Goal: Contribute content: Contribute content

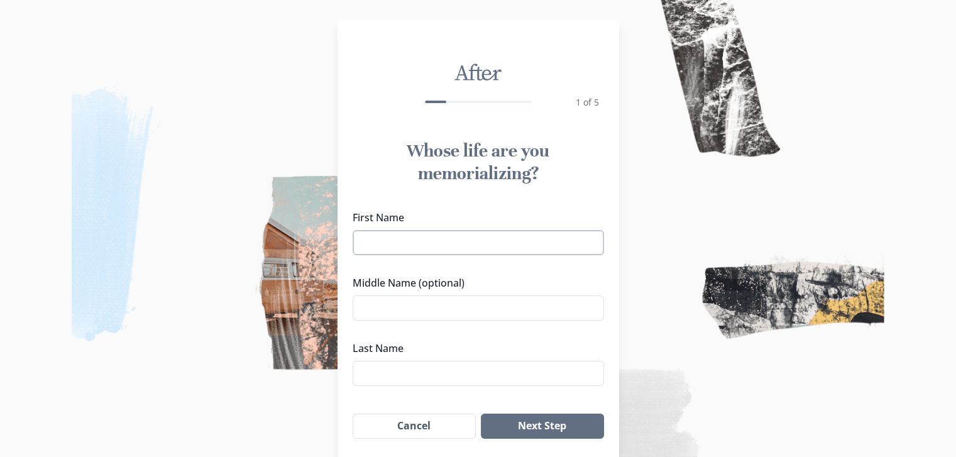
click at [490, 247] on input "First Name" at bounding box center [478, 242] width 251 height 25
click at [490, 247] on input "[PERSON_NAME]" at bounding box center [478, 242] width 251 height 25
type input "[PERSON_NAME]"
click at [462, 311] on input "Middle Name (optional)" at bounding box center [478, 307] width 251 height 25
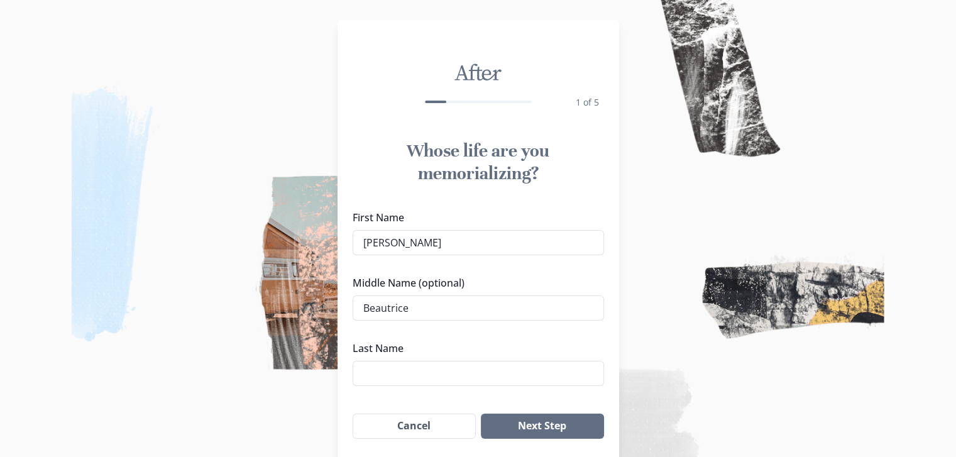
drag, startPoint x: 380, startPoint y: 304, endPoint x: 591, endPoint y: 288, distance: 211.1
click at [591, 288] on label "Middle Name (optional)" at bounding box center [475, 282] width 244 height 15
click at [591, 295] on input "Beautrice" at bounding box center [478, 307] width 251 height 25
click at [566, 310] on input "Beautrice" at bounding box center [478, 307] width 251 height 25
type input "Beau"
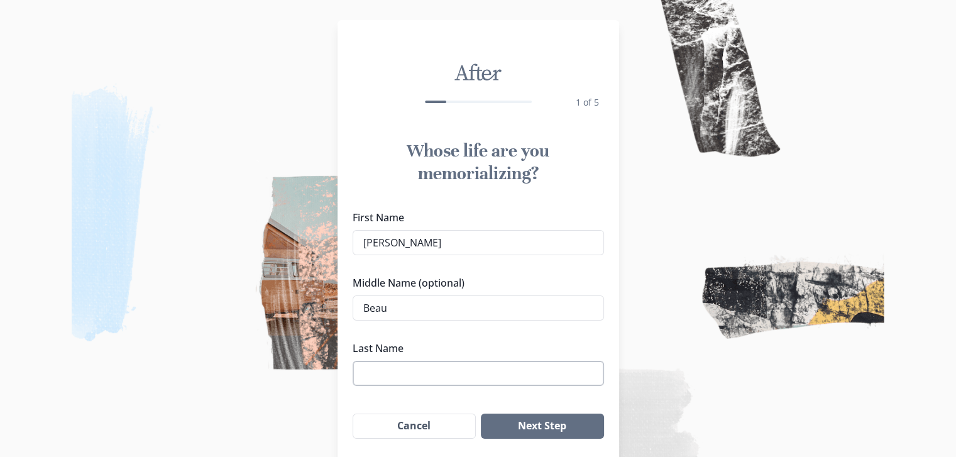
click at [422, 363] on input "Last Name" at bounding box center [478, 373] width 251 height 25
type input "[PERSON_NAME]"
click button "Next Step" at bounding box center [542, 426] width 123 height 25
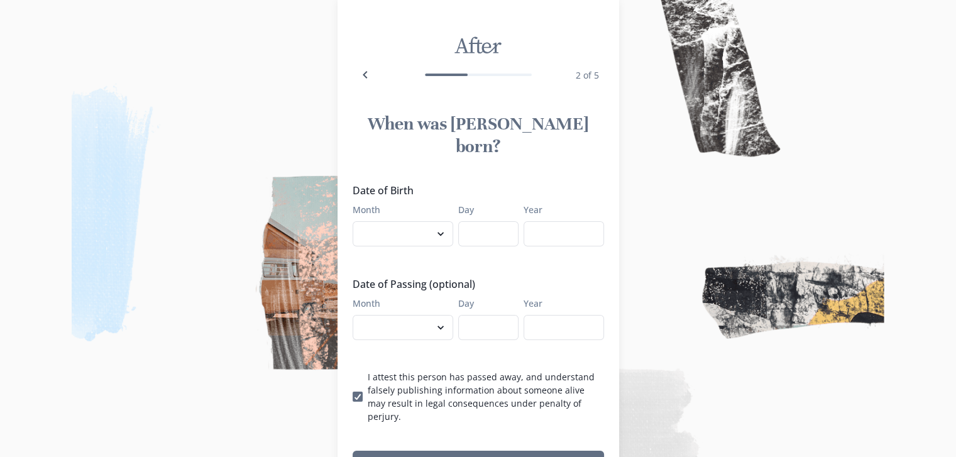
scroll to position [28, 0]
click at [439, 221] on select "January February March April May June July August September October November De…" at bounding box center [403, 233] width 101 height 25
select select "6"
click at [357, 221] on select "January February March April May June July August September October November De…" at bounding box center [403, 233] width 101 height 25
click at [493, 221] on input "Day" at bounding box center [488, 233] width 60 height 25
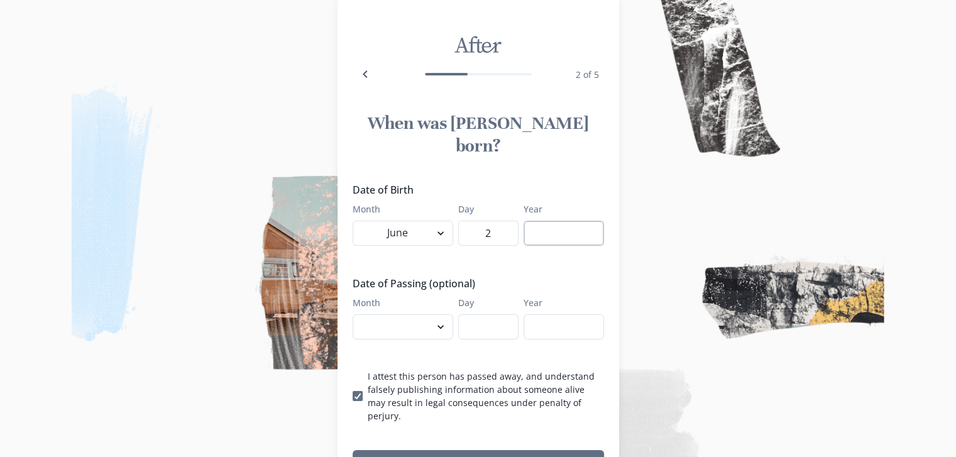
type input "2"
click at [587, 221] on input "Year" at bounding box center [564, 233] width 80 height 25
type input "1932"
click at [434, 314] on select "January February March April May June July August September October November De…" at bounding box center [403, 326] width 101 height 25
select select "9"
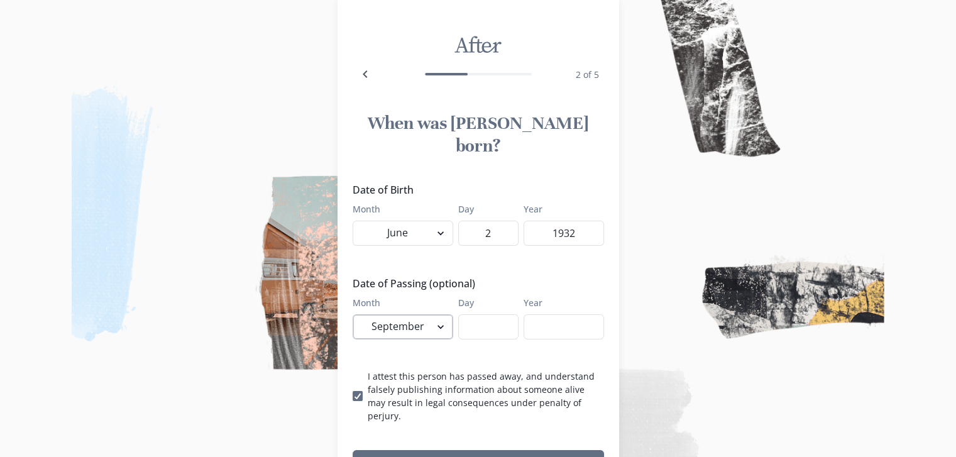
click at [357, 314] on select "January February March April May June July August September October November De…" at bounding box center [403, 326] width 101 height 25
click at [496, 314] on input "Day" at bounding box center [488, 326] width 60 height 25
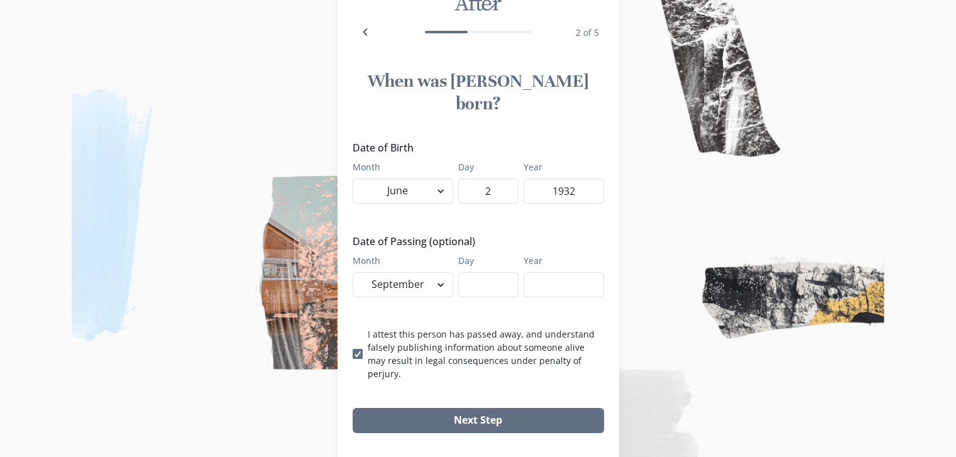
click at [723, 273] on img at bounding box center [478, 228] width 956 height 457
click at [499, 272] on input "Day" at bounding box center [488, 284] width 60 height 25
type input "28"
click at [553, 272] on input "Year" at bounding box center [564, 284] width 80 height 25
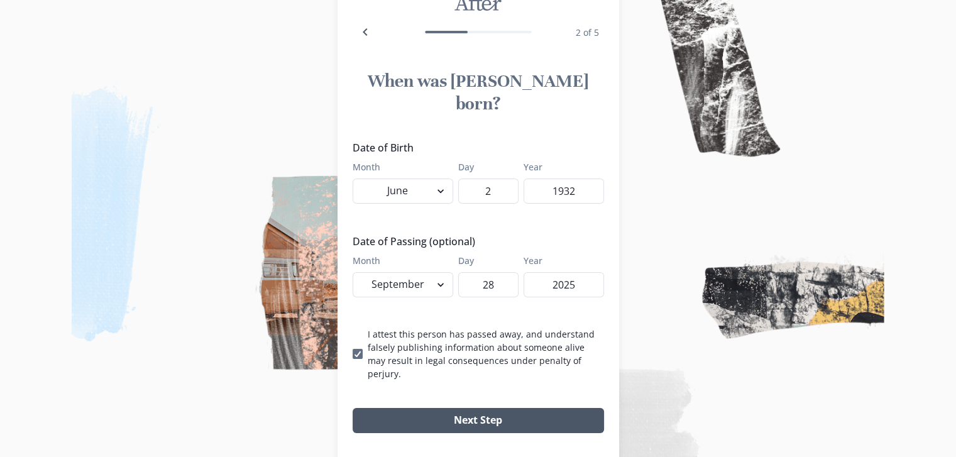
type input "2025"
click at [490, 408] on button "Next Step" at bounding box center [478, 420] width 251 height 25
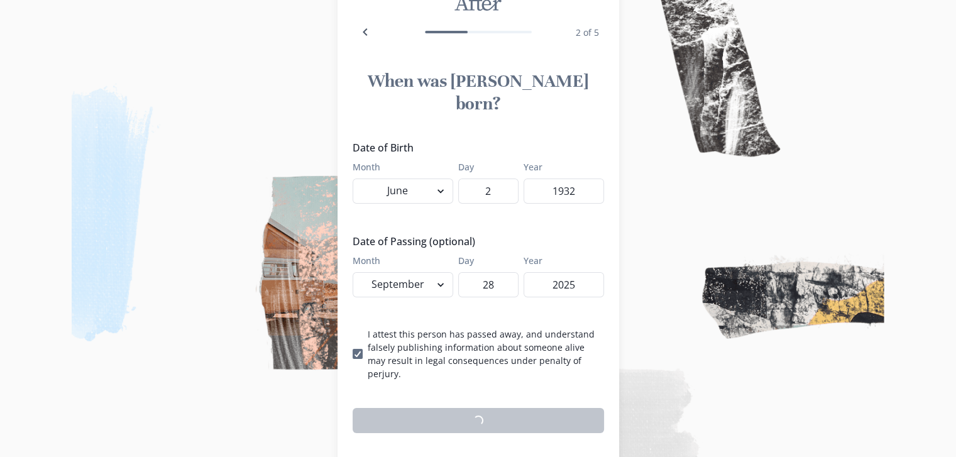
scroll to position [65, 0]
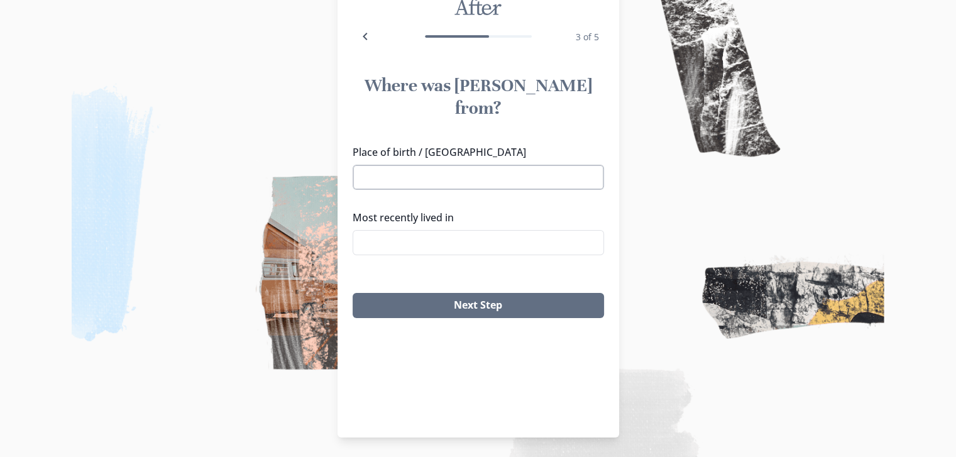
drag, startPoint x: 482, startPoint y: 139, endPoint x: 474, endPoint y: 155, distance: 18.3
click at [474, 155] on div "Place of birth / [GEOGRAPHIC_DATA]" at bounding box center [478, 167] width 251 height 45
click at [474, 165] on input "Place of birth / [GEOGRAPHIC_DATA]" at bounding box center [478, 177] width 251 height 25
type input "I"
click at [396, 177] on li "[GEOGRAPHIC_DATA], [GEOGRAPHIC_DATA]" at bounding box center [483, 177] width 238 height 19
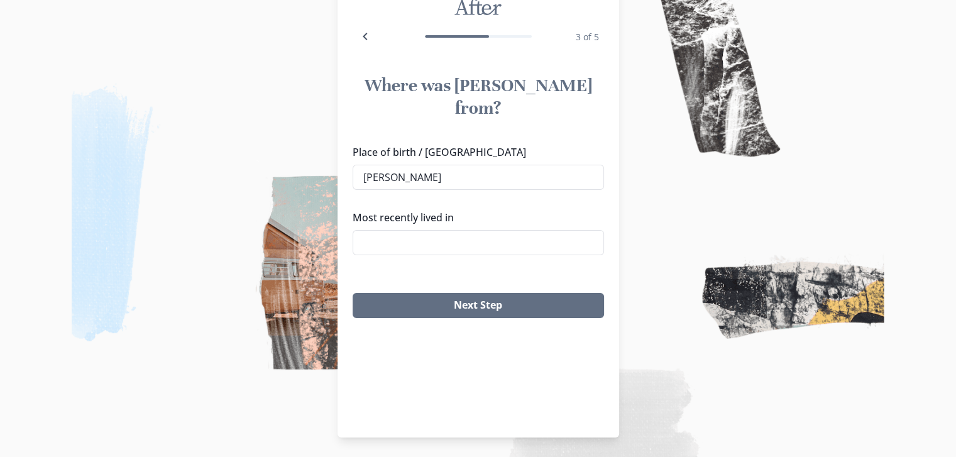
type input "[GEOGRAPHIC_DATA], [GEOGRAPHIC_DATA]"
click at [407, 230] on input "Most recently lived in" at bounding box center [478, 242] width 251 height 25
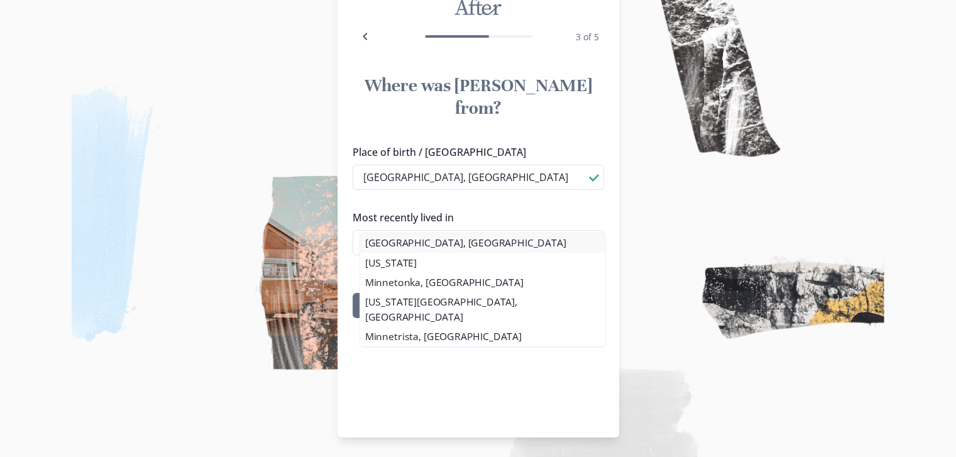
click at [394, 235] on li "[GEOGRAPHIC_DATA], [GEOGRAPHIC_DATA]" at bounding box center [482, 242] width 245 height 19
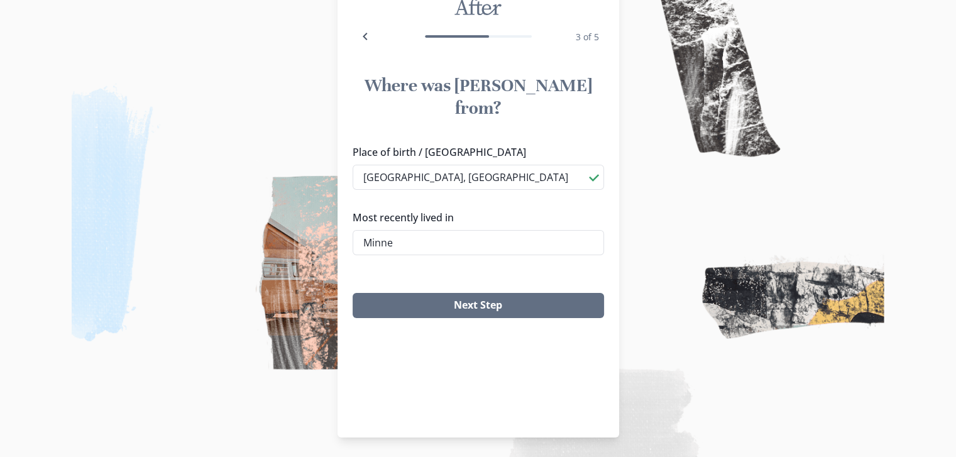
type input "[GEOGRAPHIC_DATA], [GEOGRAPHIC_DATA]"
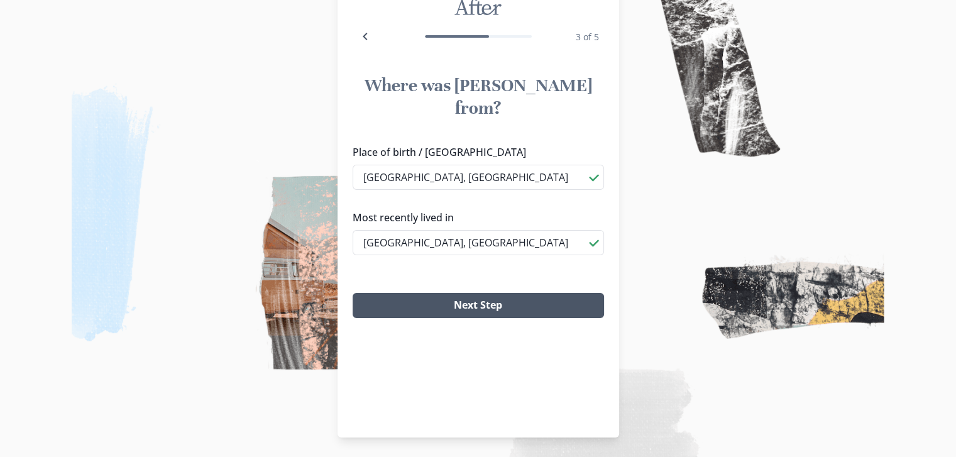
click at [450, 293] on button "Next Step" at bounding box center [478, 305] width 251 height 25
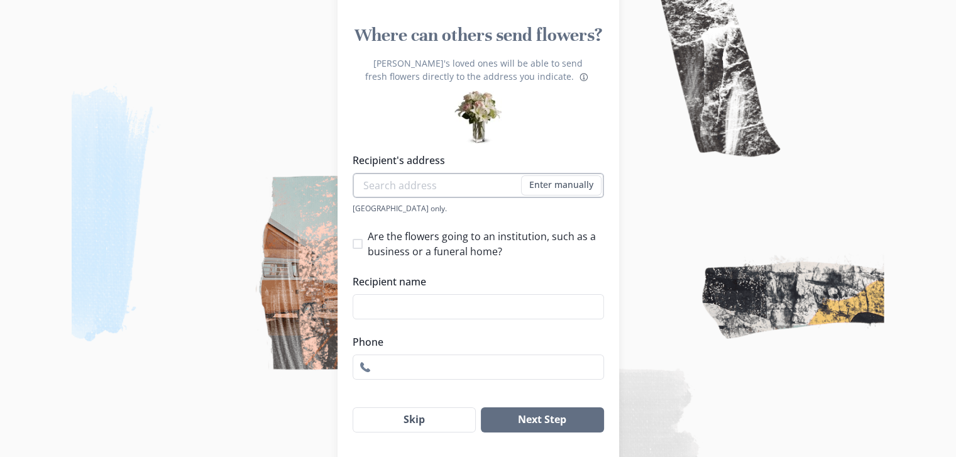
scroll to position [150, 0]
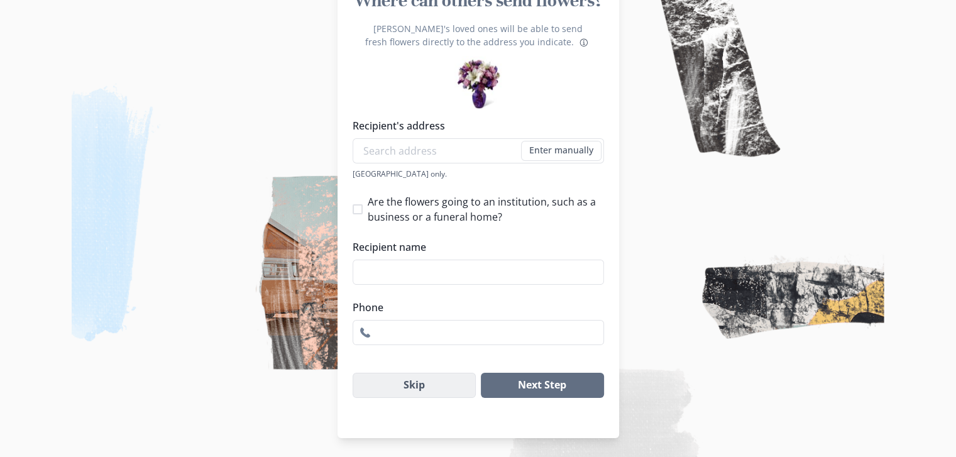
click at [437, 386] on button "Skip" at bounding box center [415, 385] width 124 height 25
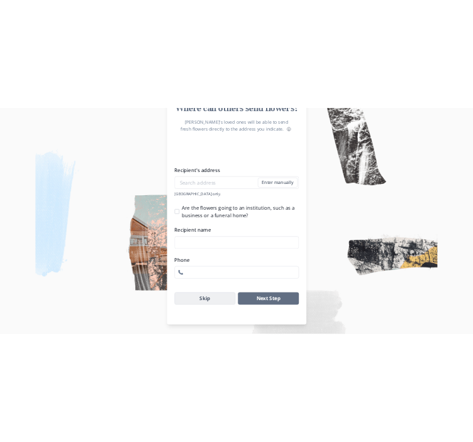
scroll to position [65, 0]
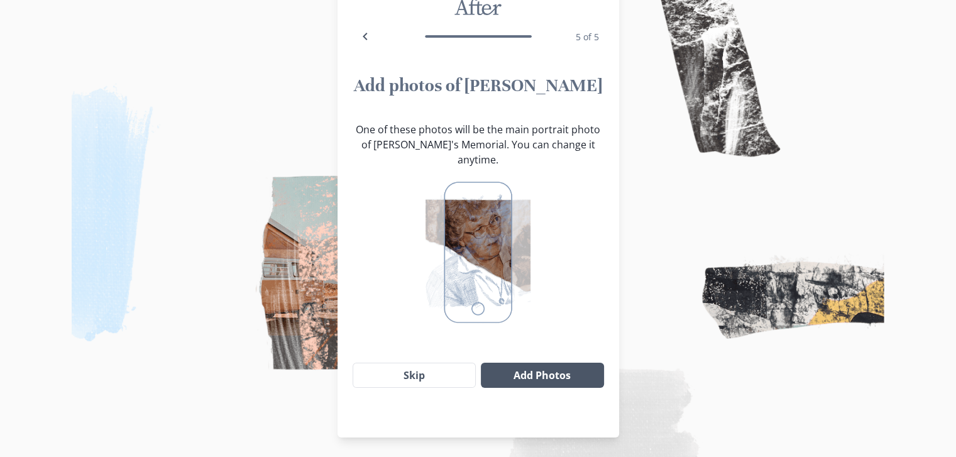
click at [528, 363] on button "Add Photos" at bounding box center [542, 375] width 123 height 25
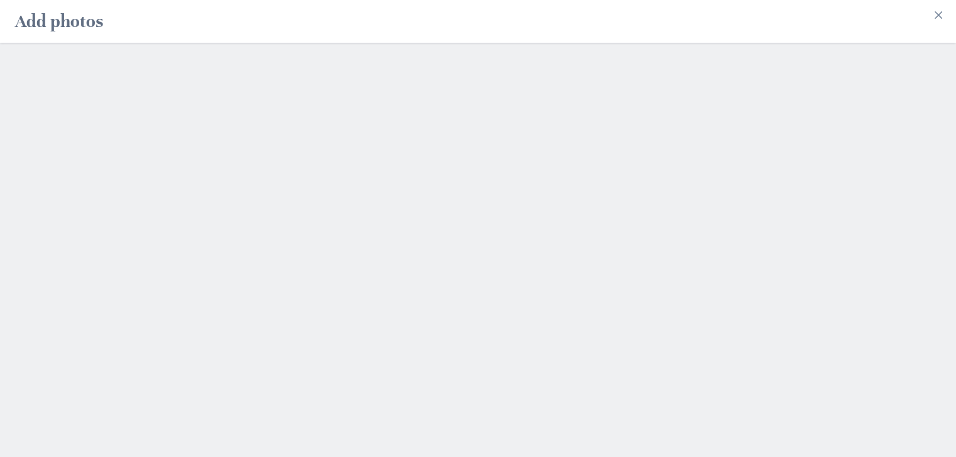
click at [64, 7] on h2 "Add photos" at bounding box center [59, 21] width 88 height 33
click at [339, 194] on div at bounding box center [478, 250] width 956 height 414
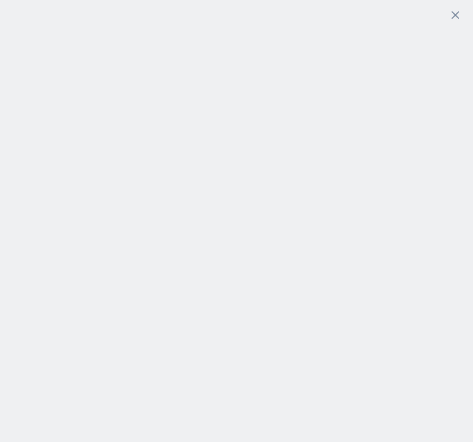
drag, startPoint x: 148, startPoint y: 88, endPoint x: 150, endPoint y: 60, distance: 27.7
click at [150, 60] on div at bounding box center [236, 221] width 473 height 442
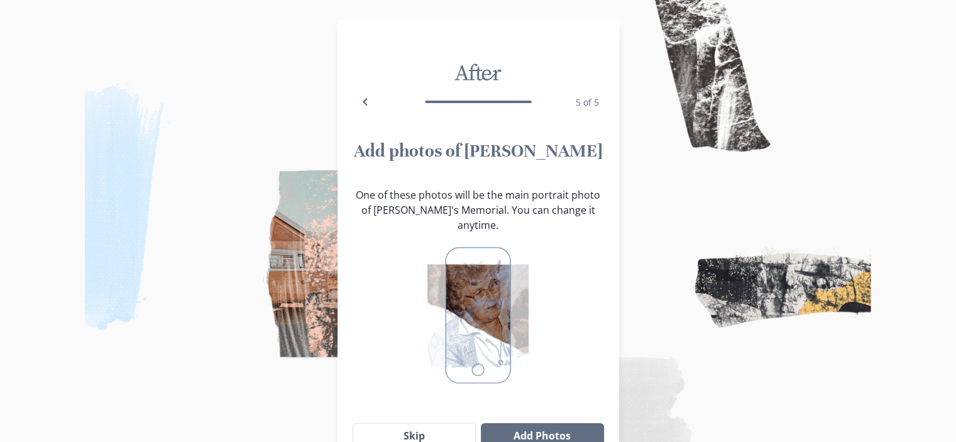
click at [517, 423] on button "Add Photos" at bounding box center [542, 435] width 123 height 25
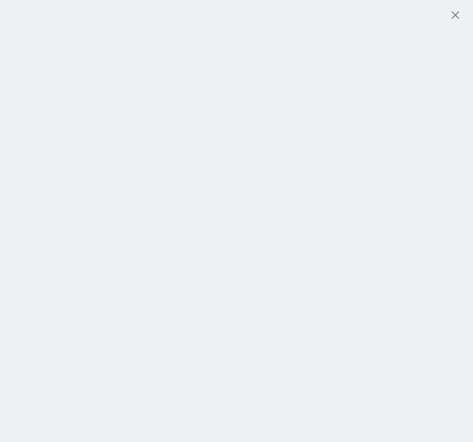
click at [458, 11] on icon "Close" at bounding box center [455, 15] width 8 height 8
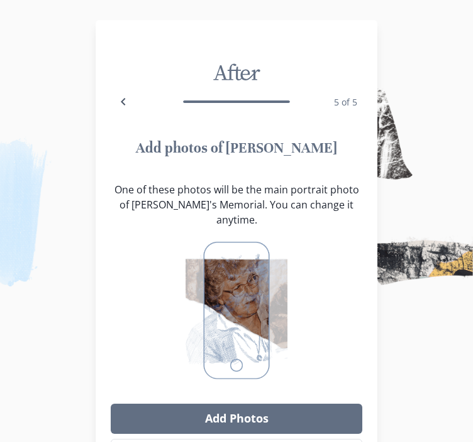
scroll to position [49, 0]
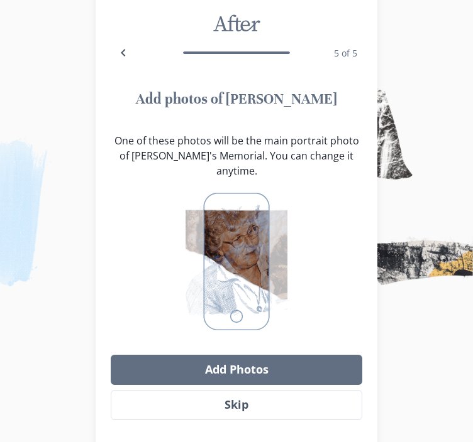
click at [280, 355] on button "Add Photos" at bounding box center [236, 370] width 251 height 30
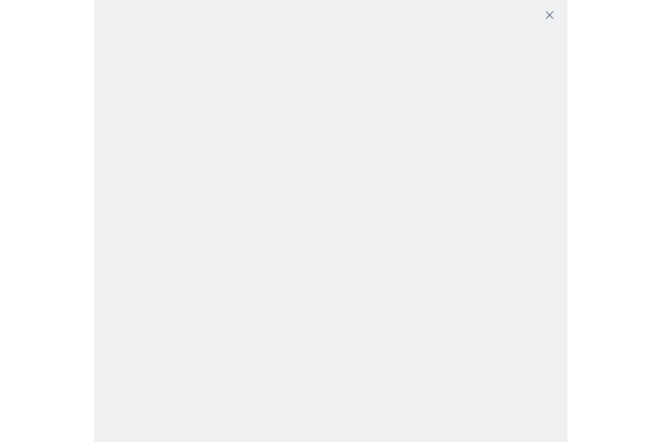
scroll to position [0, 0]
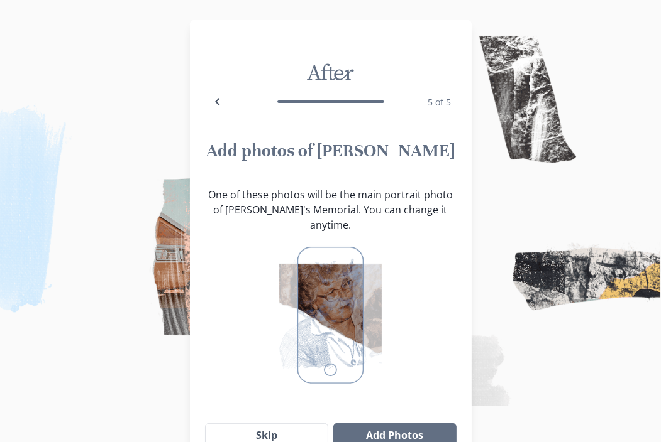
click at [369, 424] on button "Add Photos" at bounding box center [394, 436] width 123 height 25
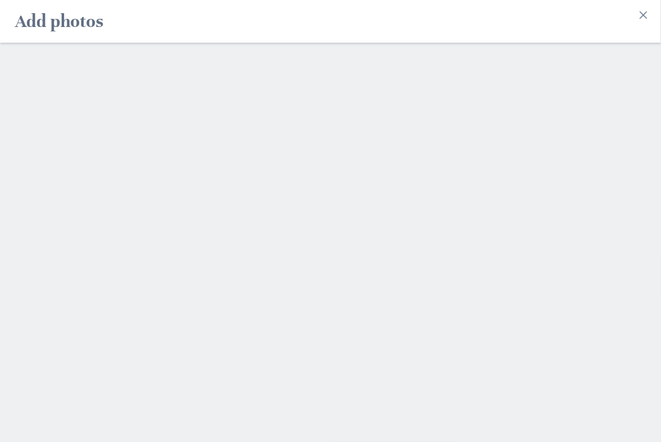
click at [102, 22] on h2 "Add photos" at bounding box center [59, 21] width 88 height 33
click at [256, 208] on div at bounding box center [330, 243] width 661 height 400
click at [441, 156] on div at bounding box center [330, 243] width 661 height 400
click at [514, 61] on div at bounding box center [330, 243] width 661 height 400
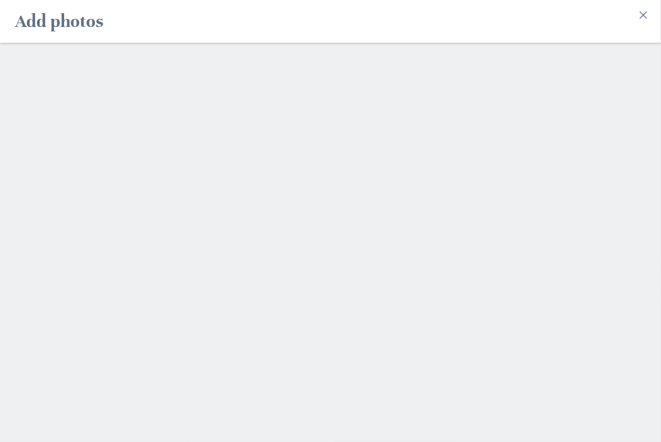
click at [641, 11] on icon "Close" at bounding box center [643, 15] width 8 height 8
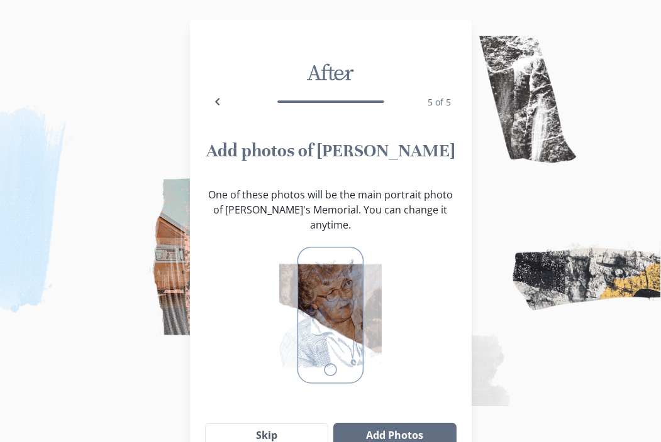
click at [279, 424] on button "Skip" at bounding box center [267, 436] width 124 height 25
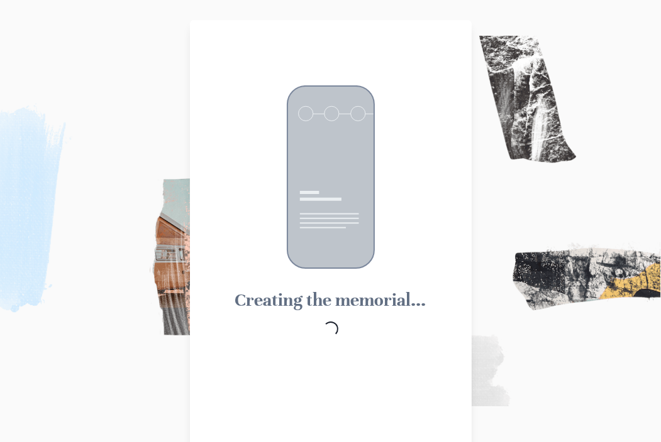
click at [431, 167] on div "Creating the memorial... Loading..." at bounding box center [330, 212] width 221 height 255
